Goal: Task Accomplishment & Management: Manage account settings

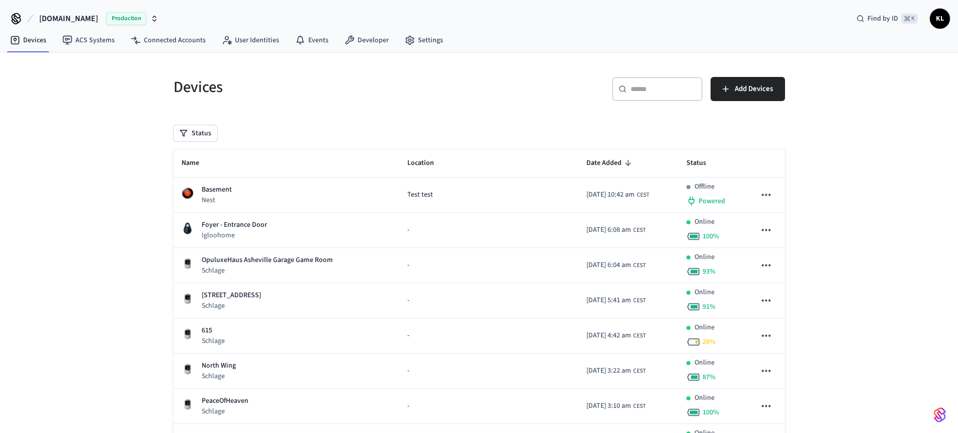
click at [647, 97] on div "​ ​" at bounding box center [657, 89] width 91 height 24
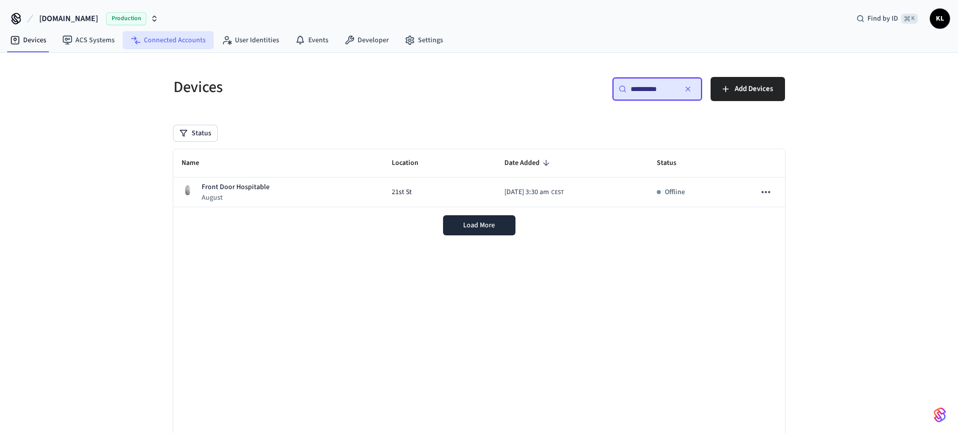
type input "**********"
click at [185, 42] on link "Connected Accounts" at bounding box center [168, 40] width 91 height 18
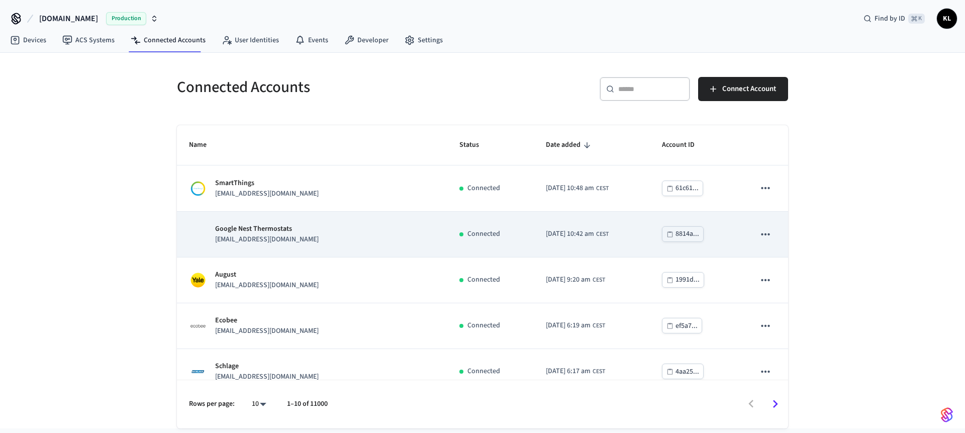
scroll to position [7, 0]
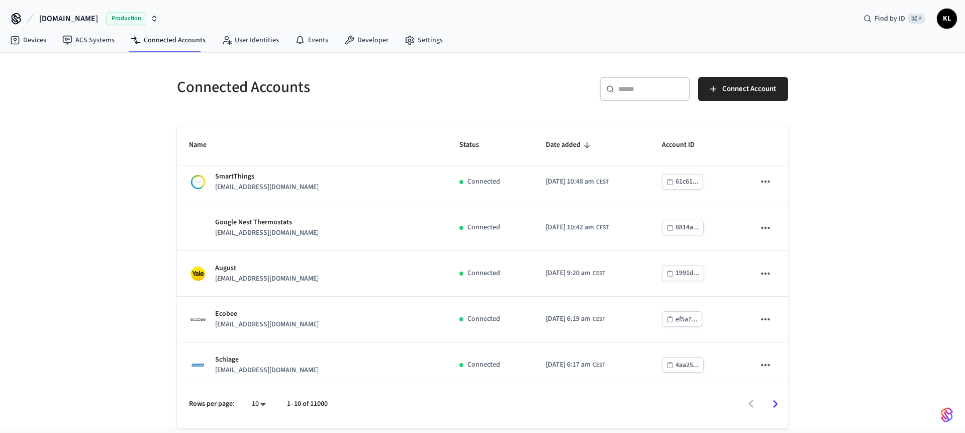
click at [622, 99] on div "​ ​" at bounding box center [645, 89] width 91 height 24
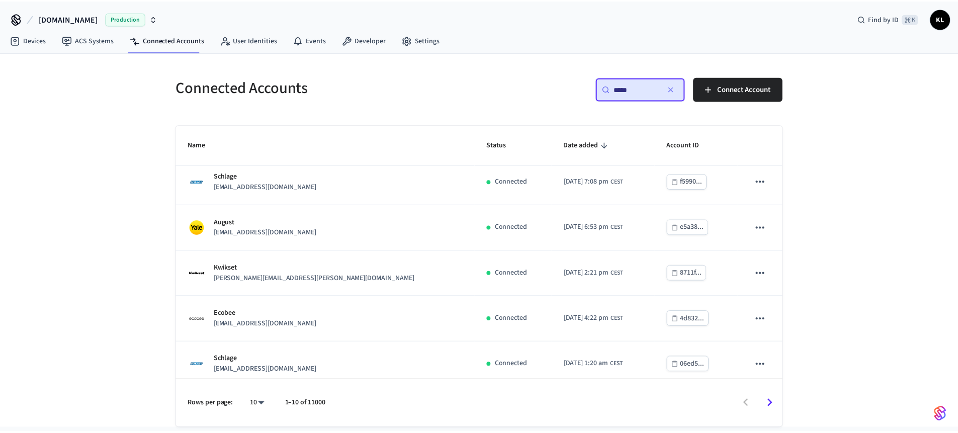
scroll to position [0, 0]
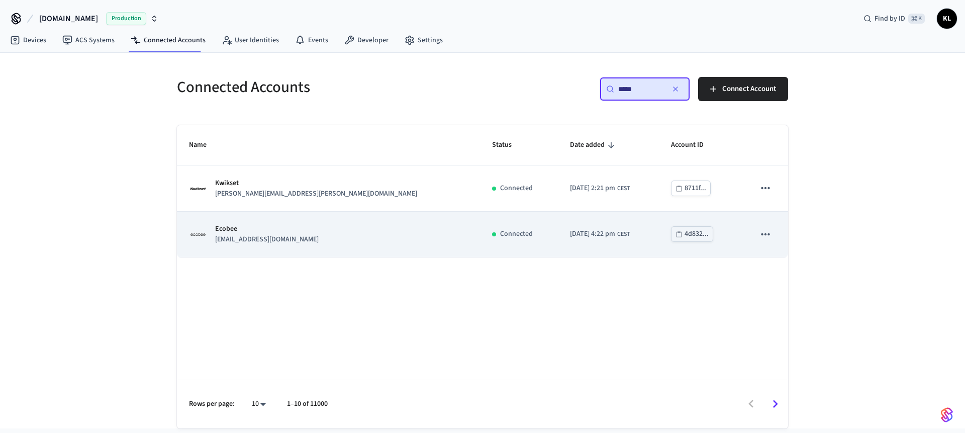
type input "*****"
click at [268, 229] on p "Ecobee" at bounding box center [267, 229] width 104 height 11
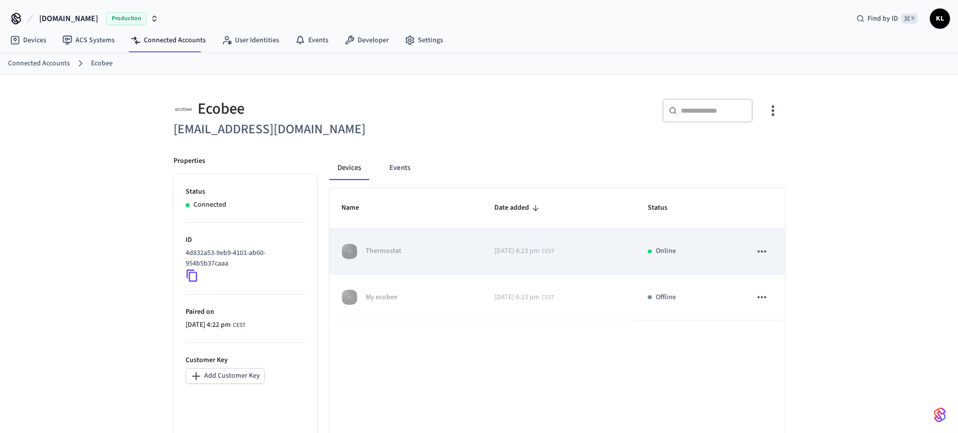
click at [405, 257] on div "Thermostat" at bounding box center [405, 251] width 129 height 16
click at [769, 250] on button "sticky table" at bounding box center [761, 251] width 21 height 21
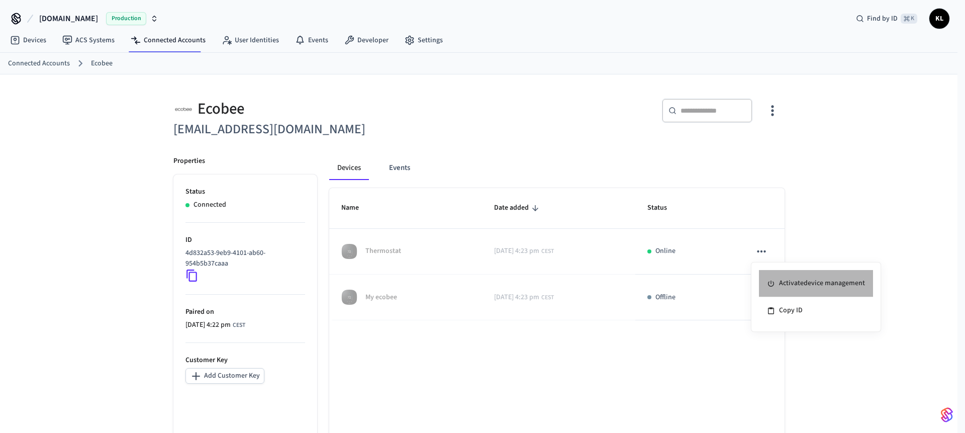
click at [779, 279] on li "Activate device management" at bounding box center [816, 283] width 114 height 27
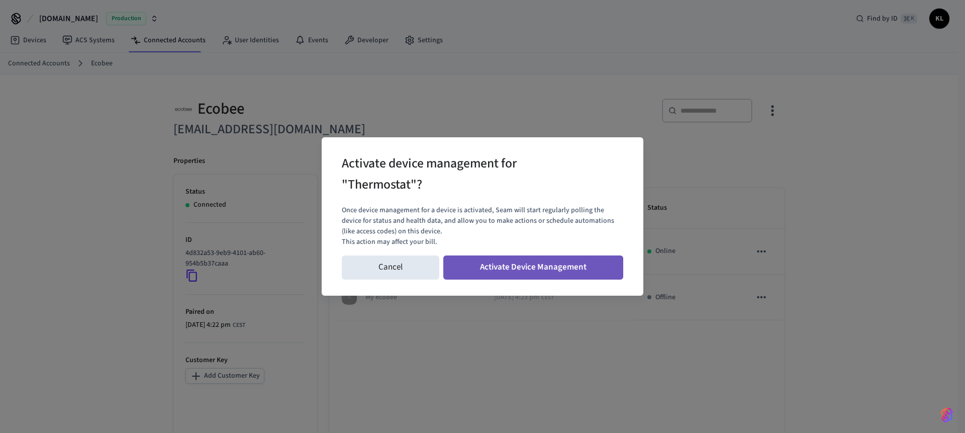
click at [479, 271] on button "Activate Device Management" at bounding box center [533, 267] width 180 height 24
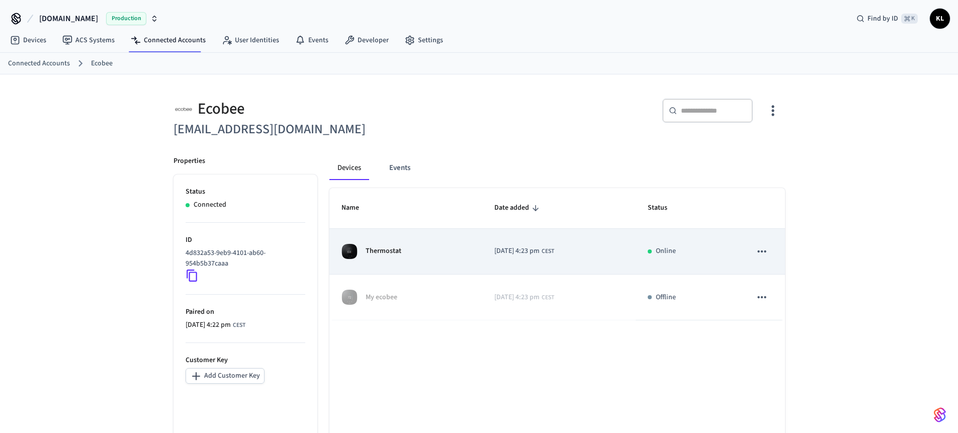
click at [410, 260] on td "Thermostat" at bounding box center [405, 252] width 153 height 46
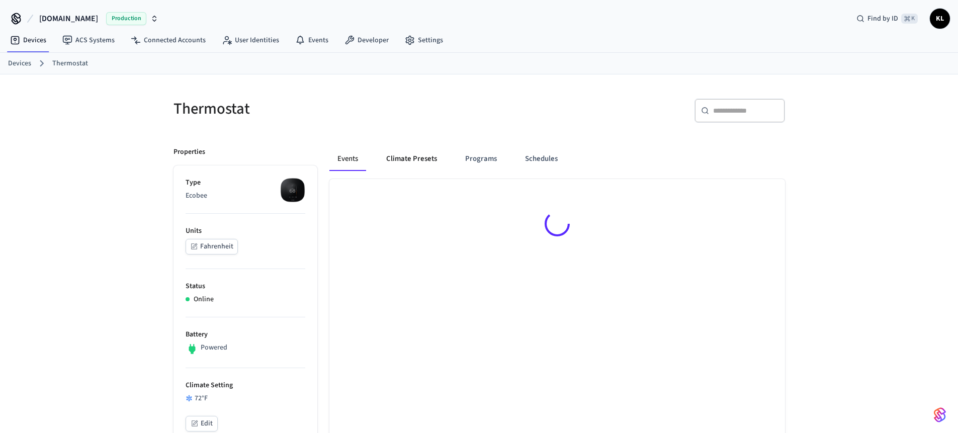
click at [400, 157] on button "Climate Presets" at bounding box center [411, 159] width 67 height 24
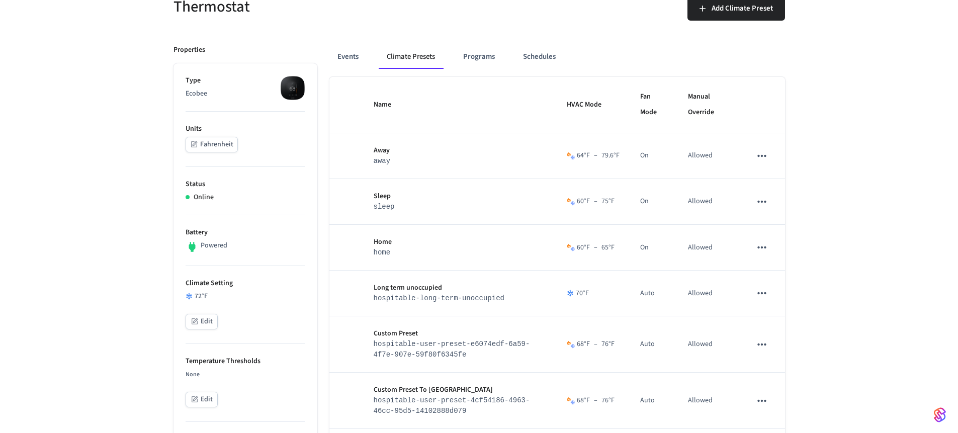
scroll to position [154, 0]
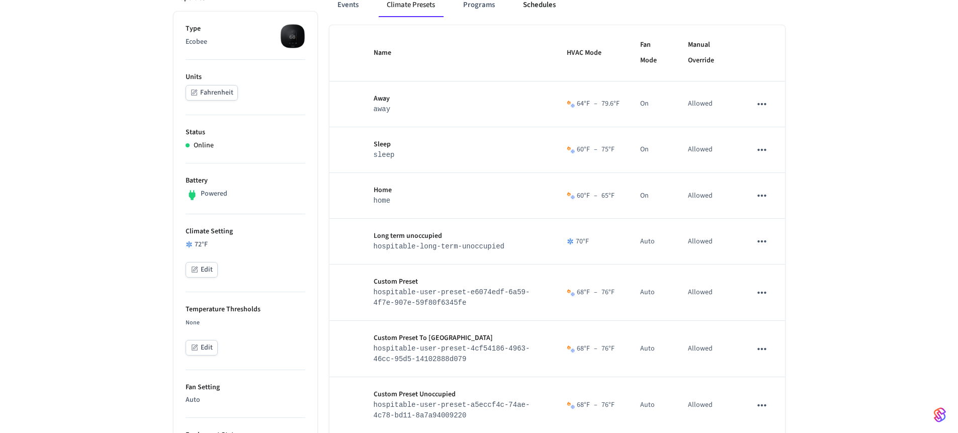
click at [544, 11] on button "Schedules" at bounding box center [539, 5] width 49 height 24
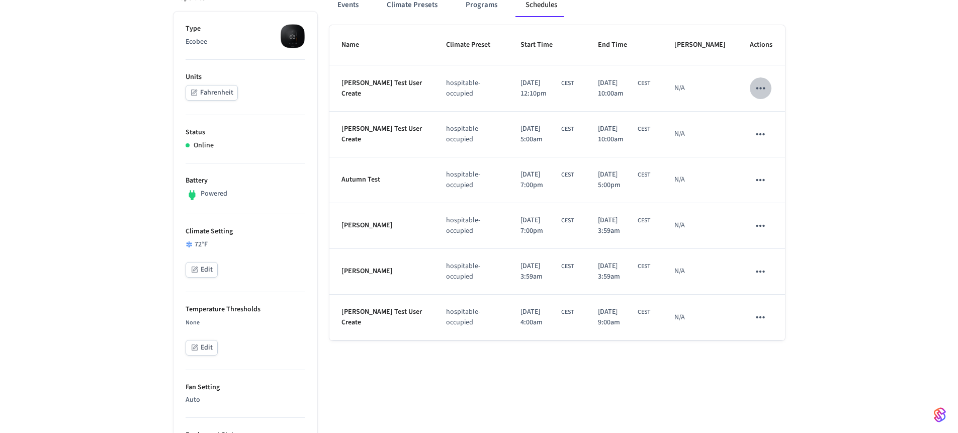
click at [764, 99] on button "schedules table" at bounding box center [760, 87] width 21 height 21
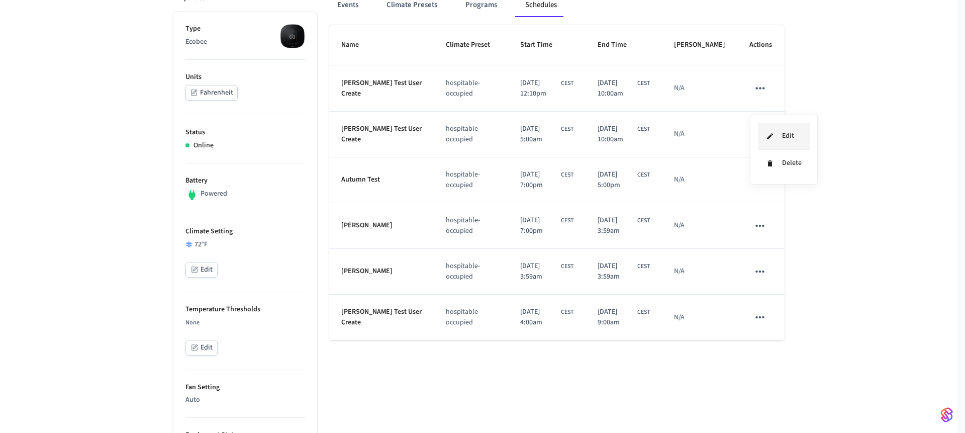
click at [774, 127] on li "Edit" at bounding box center [784, 136] width 52 height 27
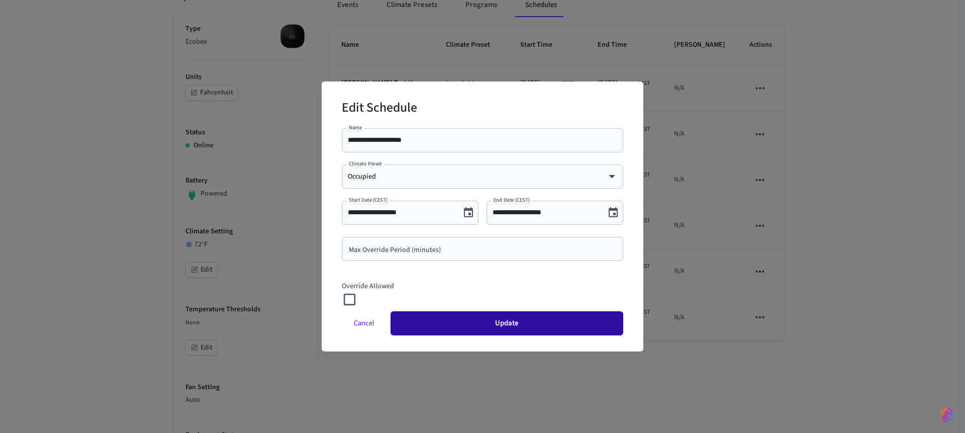
click at [405, 319] on button "Update" at bounding box center [507, 323] width 233 height 24
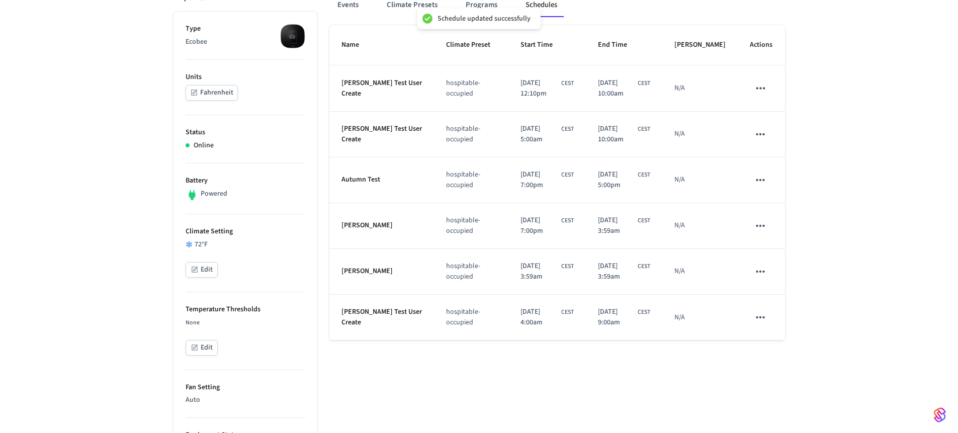
click at [759, 95] on icon "schedules table" at bounding box center [760, 87] width 13 height 13
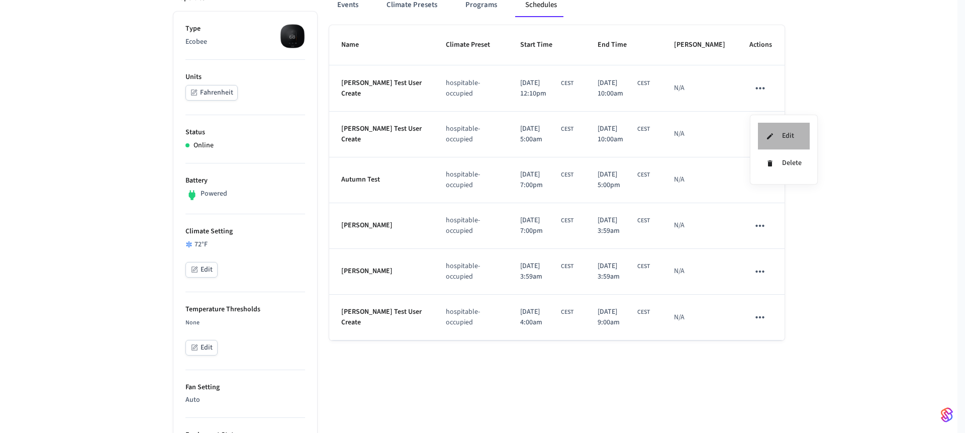
click at [768, 139] on icon at bounding box center [770, 136] width 6 height 6
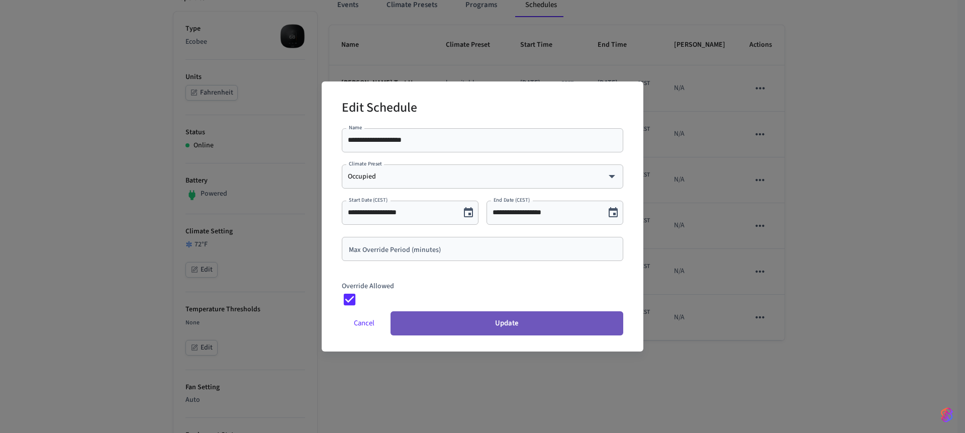
click at [448, 316] on button "Update" at bounding box center [507, 323] width 233 height 24
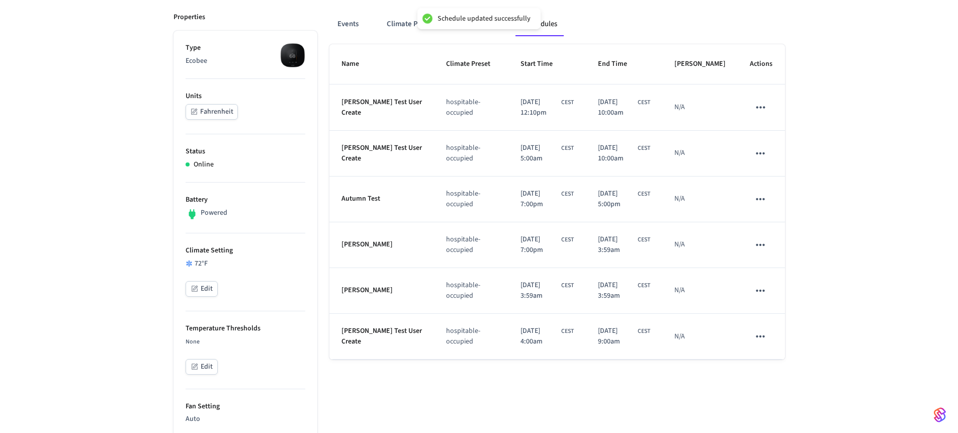
scroll to position [106, 0]
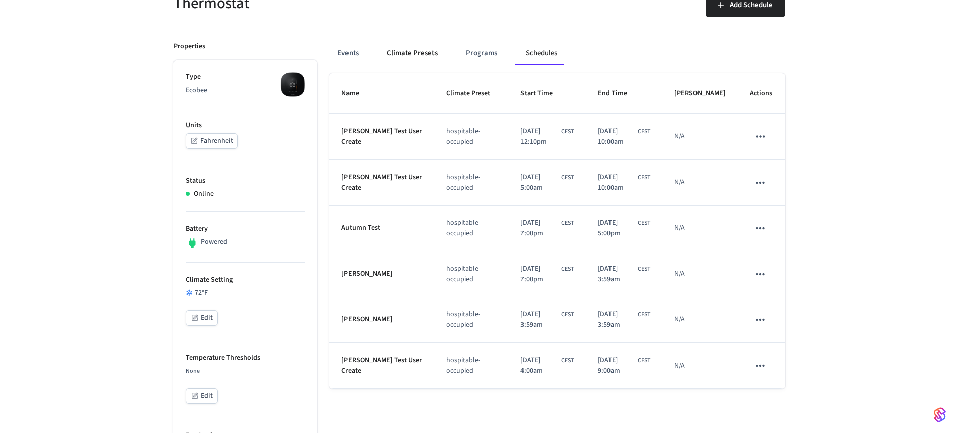
click at [412, 49] on button "Climate Presets" at bounding box center [412, 53] width 67 height 24
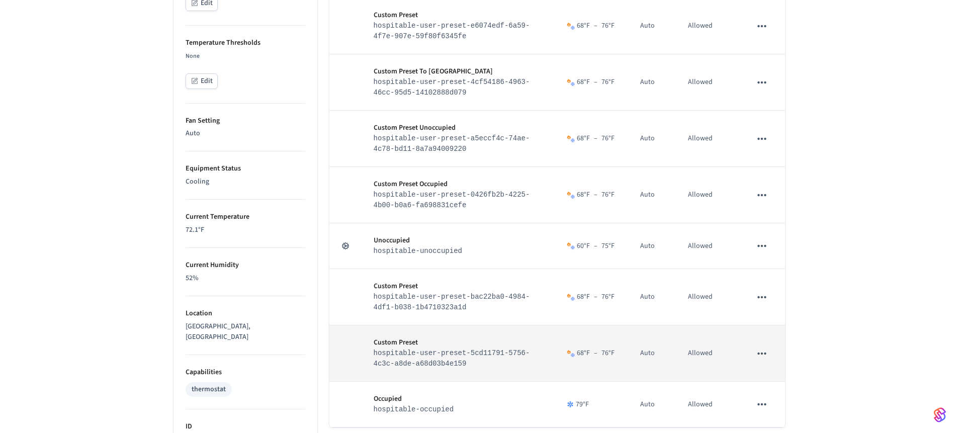
scroll to position [484, 0]
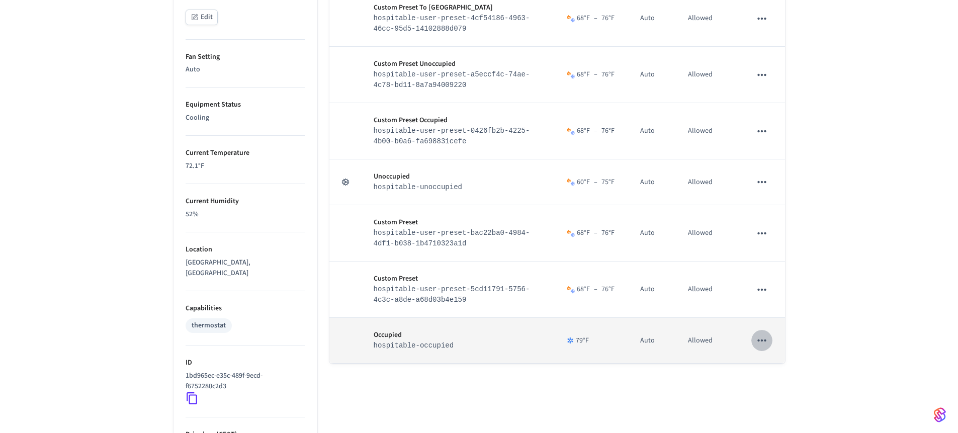
click at [766, 347] on icon "sticky table" at bounding box center [761, 340] width 13 height 13
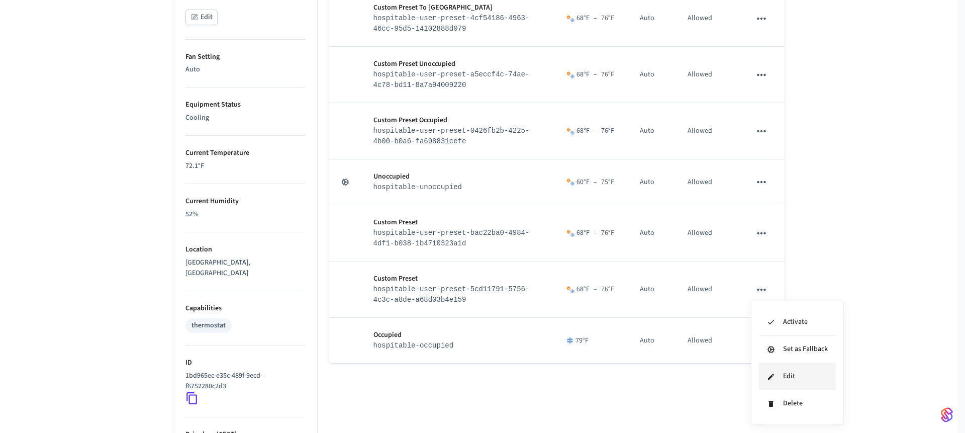
click at [784, 374] on li "Edit" at bounding box center [797, 376] width 77 height 27
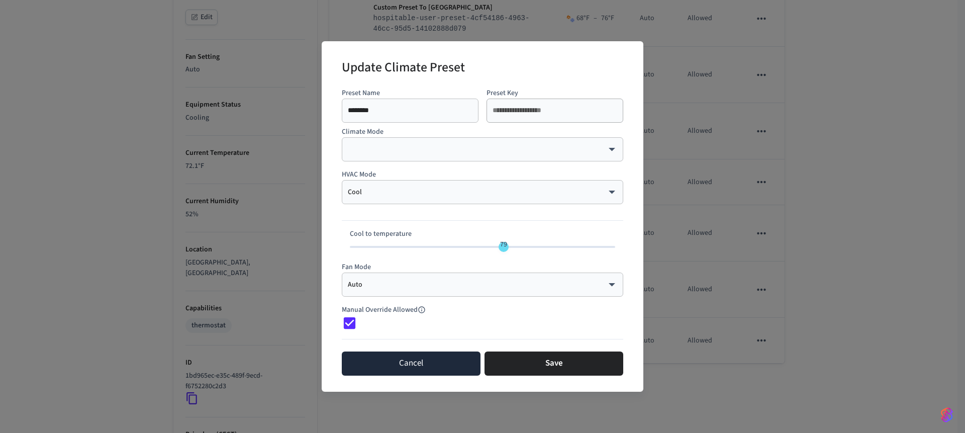
click at [409, 365] on button "Cancel" at bounding box center [411, 363] width 139 height 24
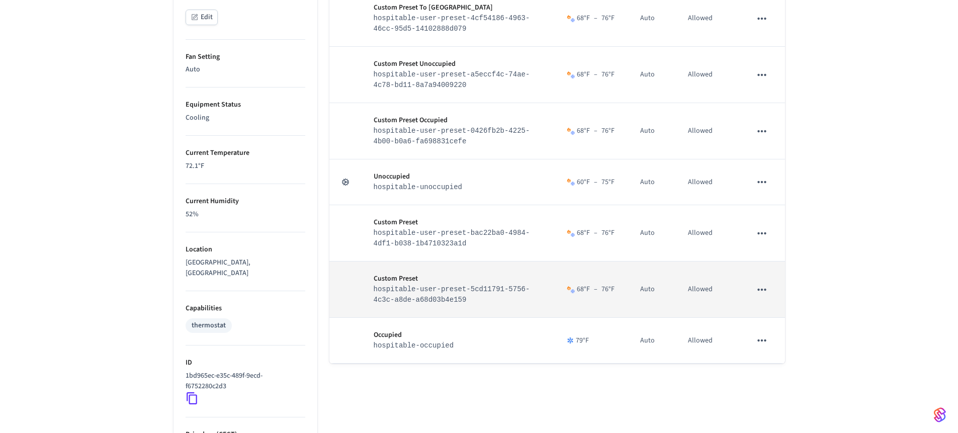
click at [760, 296] on icon "sticky table" at bounding box center [761, 289] width 13 height 13
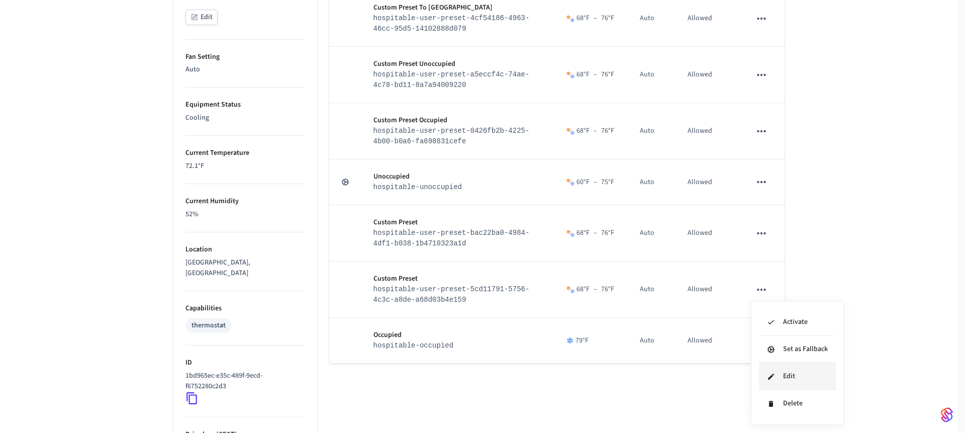
click at [775, 375] on li "Edit" at bounding box center [797, 376] width 77 height 27
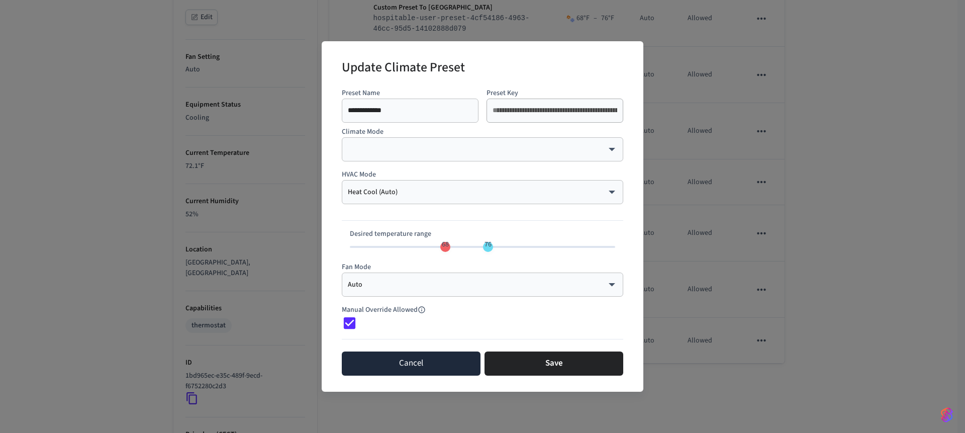
click at [420, 362] on button "Cancel" at bounding box center [411, 363] width 139 height 24
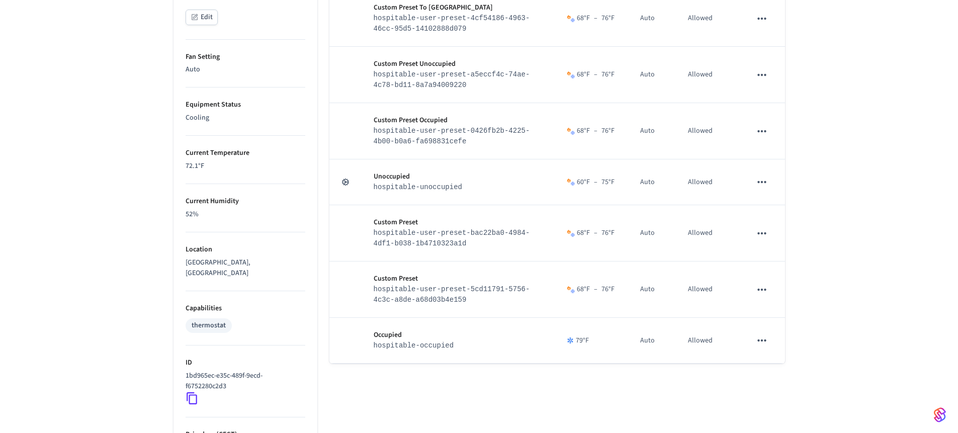
scroll to position [58, 0]
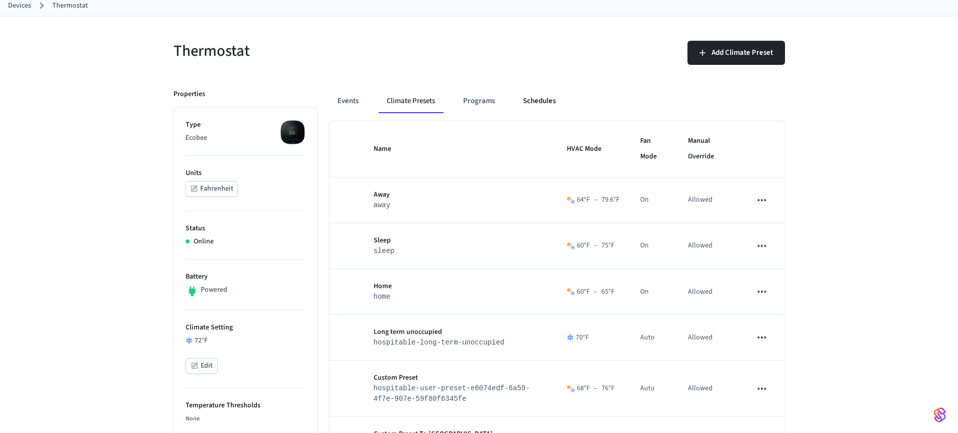
click at [530, 109] on button "Schedules" at bounding box center [539, 101] width 49 height 24
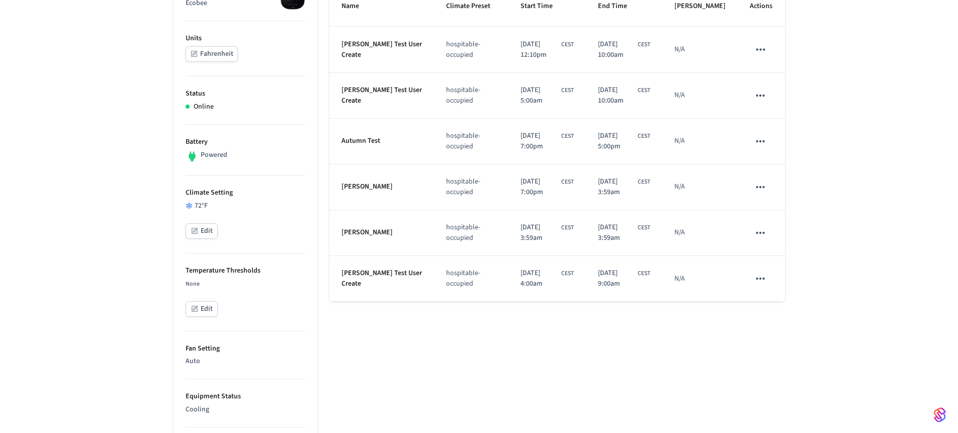
scroll to position [399, 0]
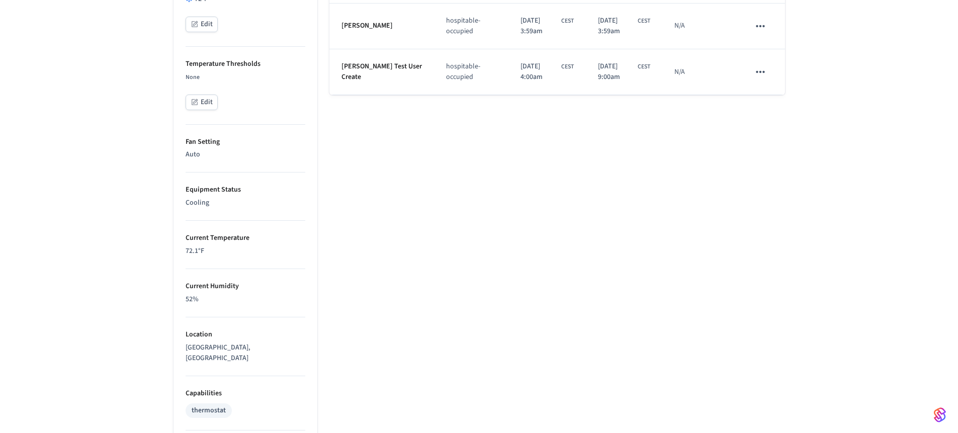
click at [767, 78] on icon "schedules table" at bounding box center [760, 71] width 13 height 13
click at [765, 120] on li "Edit" at bounding box center [784, 119] width 52 height 27
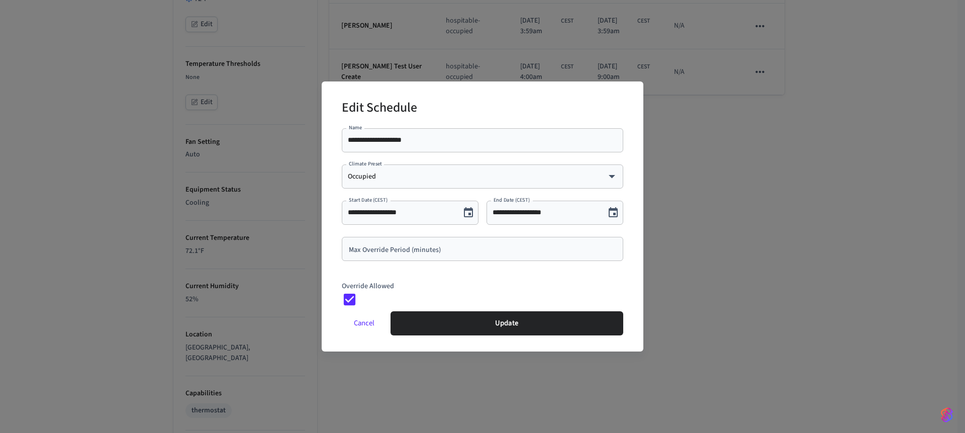
click at [400, 253] on input "Max Override Period (minutes)" at bounding box center [483, 249] width 270 height 10
click at [424, 273] on div "Override Allowed" at bounding box center [483, 290] width 282 height 34
click at [371, 318] on button "Cancel" at bounding box center [364, 323] width 45 height 24
